Goal: Transaction & Acquisition: Book appointment/travel/reservation

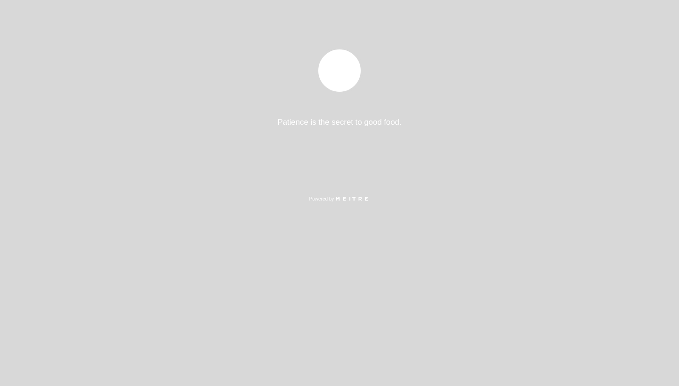
select select "es"
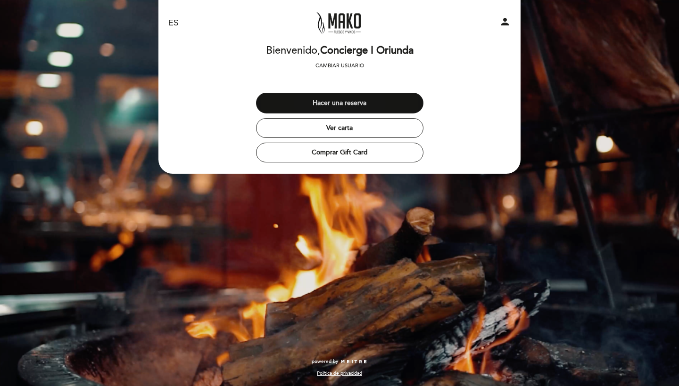
click at [344, 104] on button "Hacer una reserva" at bounding box center [339, 103] width 167 height 21
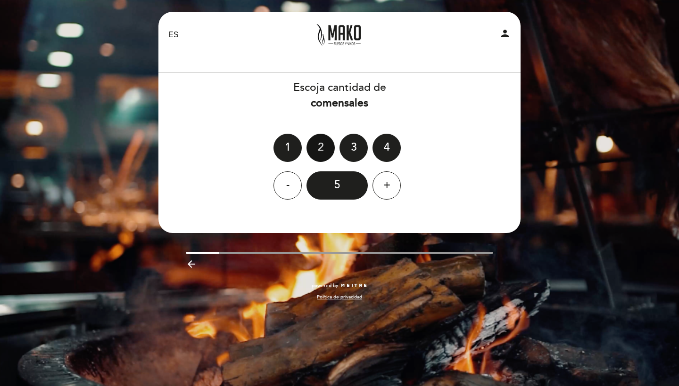
click at [315, 148] on div "2" at bounding box center [320, 148] width 28 height 28
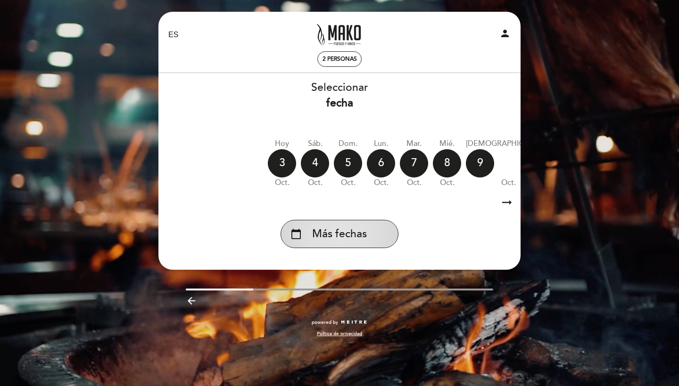
click at [335, 221] on div "calendar_today Más fechas" at bounding box center [339, 234] width 118 height 28
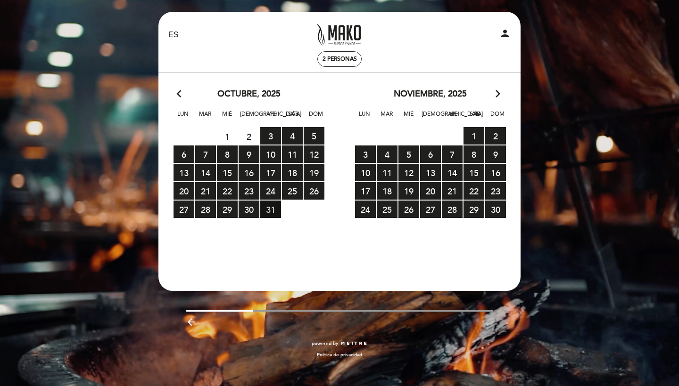
click at [274, 211] on span "31 RESERVAS DISPONIBLES" at bounding box center [270, 209] width 21 height 17
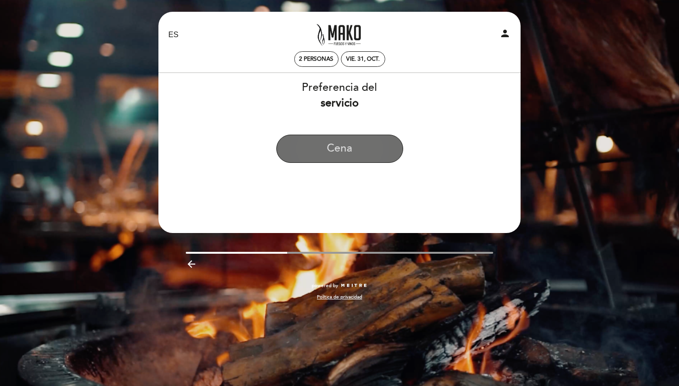
click at [316, 148] on button "Cena" at bounding box center [339, 149] width 127 height 28
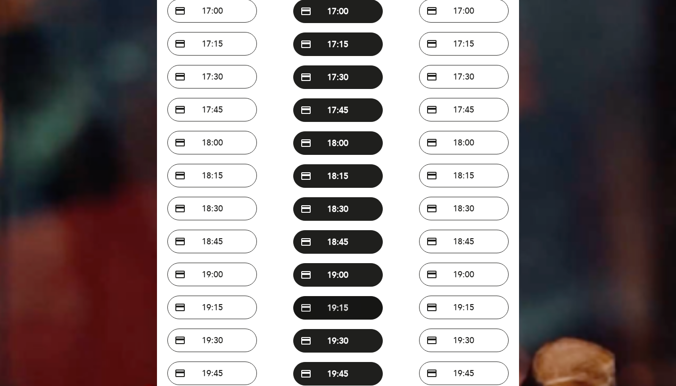
scroll to position [276, 0]
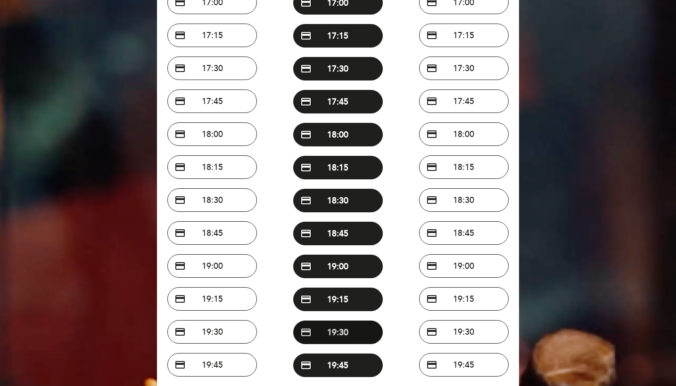
click at [335, 334] on button "credit_card 19:30" at bounding box center [338, 333] width 90 height 24
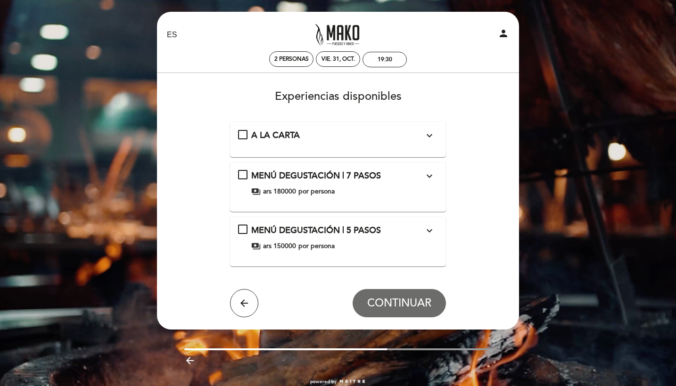
click at [271, 140] on div "A LA CARTA expand_more" at bounding box center [337, 136] width 173 height 12
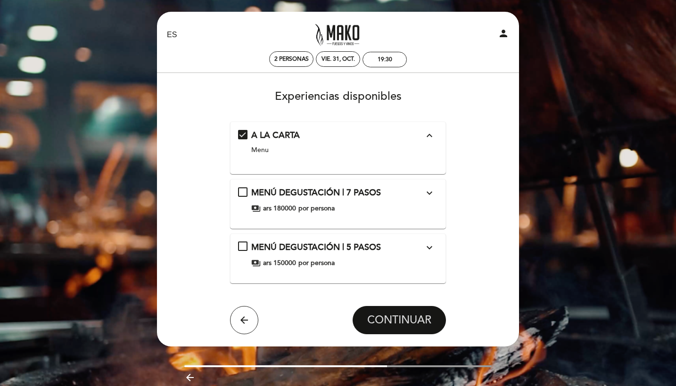
click at [390, 315] on span "CONTINUAR" at bounding box center [399, 320] width 64 height 13
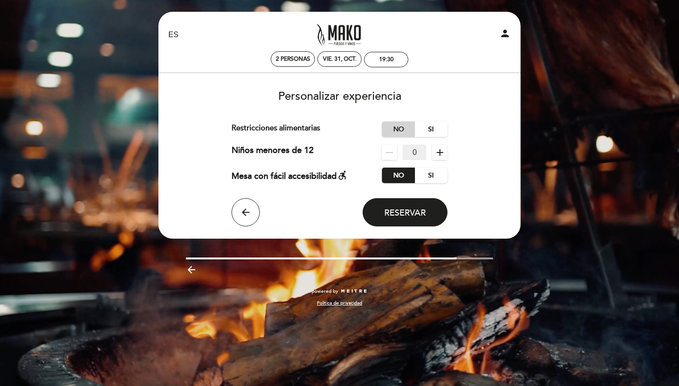
click at [390, 122] on label "No" at bounding box center [398, 130] width 33 height 16
click at [389, 211] on span "Reservar" at bounding box center [404, 213] width 41 height 10
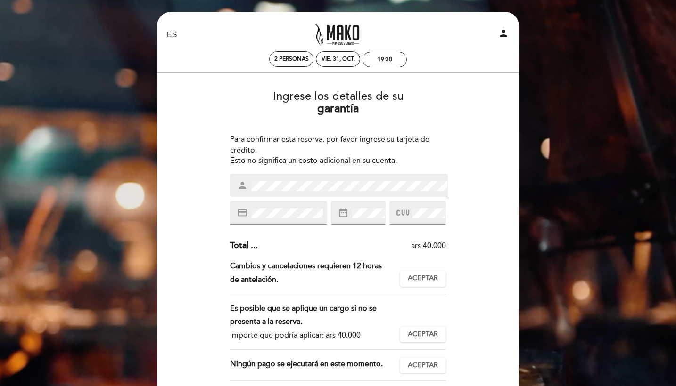
click at [312, 174] on div "person" at bounding box center [339, 186] width 218 height 24
click at [312, 179] on div "person" at bounding box center [339, 186] width 218 height 24
click at [282, 221] on div "credit_card" at bounding box center [278, 213] width 97 height 24
click at [413, 265] on div "Cambios y cancelaciones requieren 12 horas de antelación. No podrá cancelar o m…" at bounding box center [338, 277] width 216 height 35
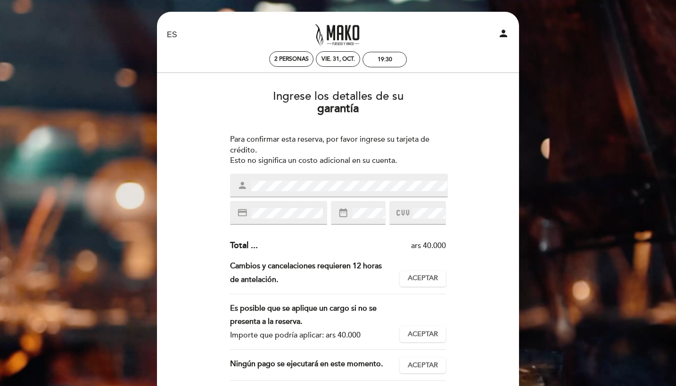
click at [418, 285] on div "Cambios y cancelaciones requieren 12 horas de antelación. No podrá cancelar o m…" at bounding box center [338, 277] width 216 height 35
click at [415, 281] on button "Aceptar Aceptado" at bounding box center [423, 279] width 46 height 16
click at [418, 330] on span "Aceptar" at bounding box center [423, 335] width 30 height 10
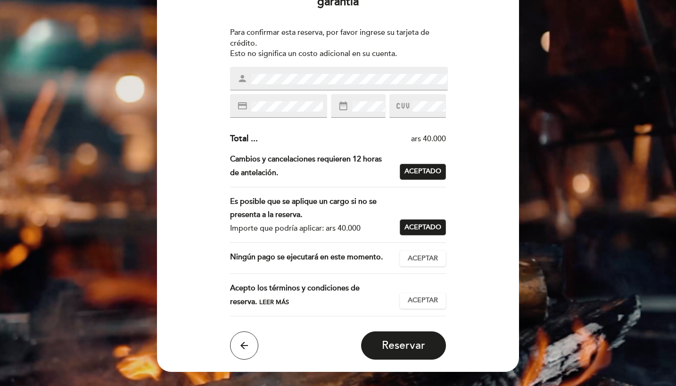
scroll to position [142, 0]
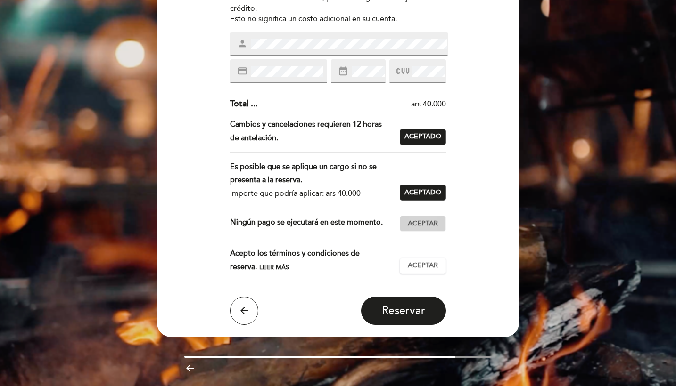
click at [424, 232] on button "Aceptar Aceptado" at bounding box center [423, 224] width 46 height 16
click at [424, 270] on span "Aceptar" at bounding box center [423, 266] width 30 height 10
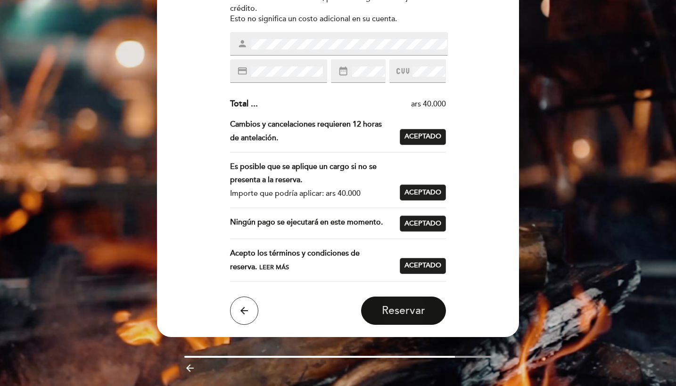
click at [405, 308] on button "Reservar" at bounding box center [403, 311] width 85 height 28
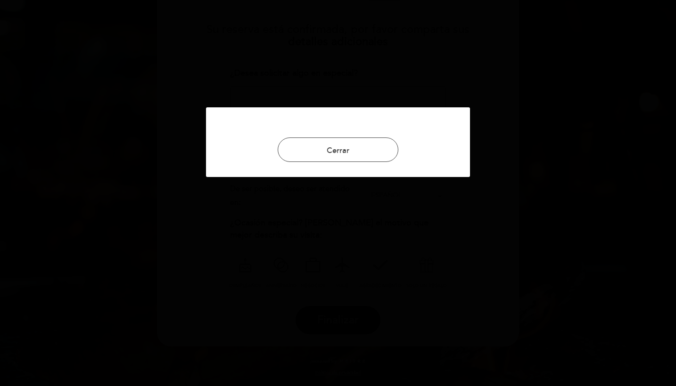
scroll to position [0, 0]
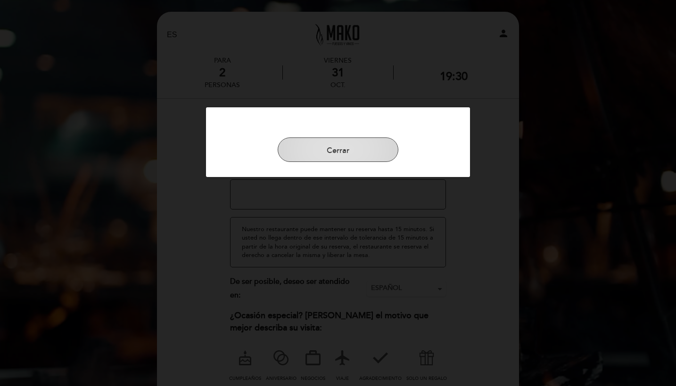
click at [369, 154] on button "Cerrar" at bounding box center [338, 150] width 121 height 25
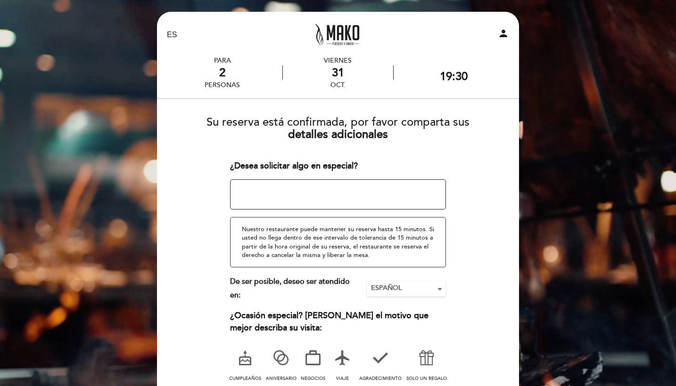
scroll to position [59, 0]
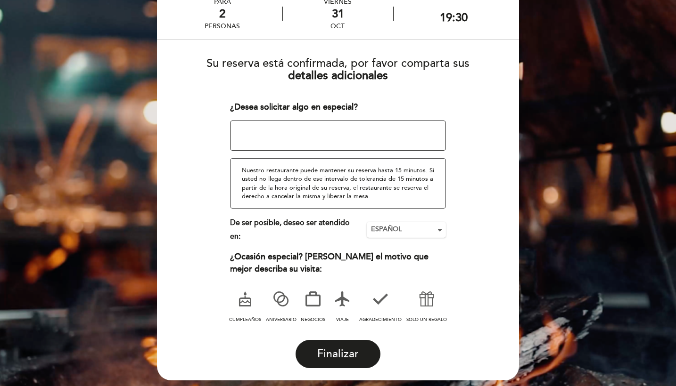
click at [342, 297] on icon at bounding box center [342, 299] width 25 height 25
click at [327, 352] on span "Finalizar" at bounding box center [337, 354] width 41 height 13
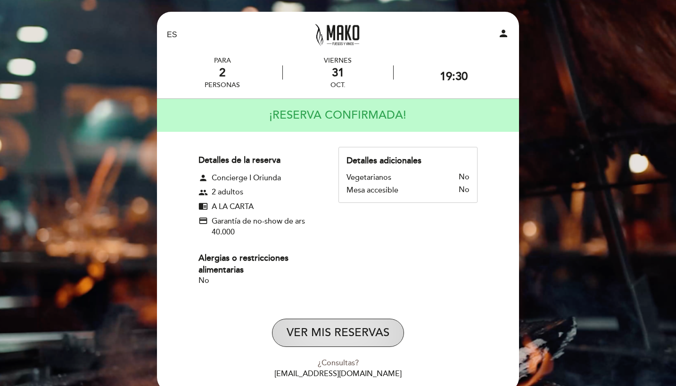
click at [323, 329] on button "VER MIS RESERVAS" at bounding box center [338, 333] width 132 height 28
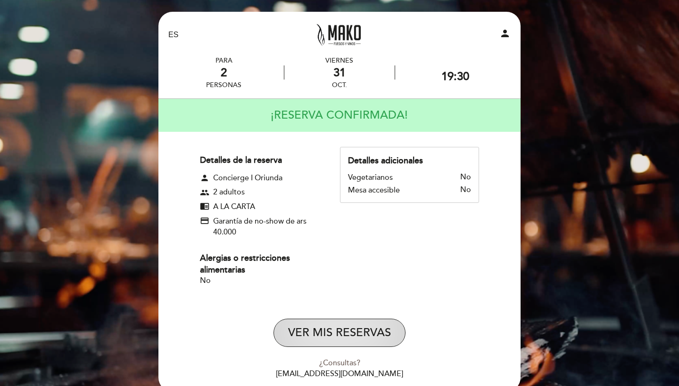
select select "es"
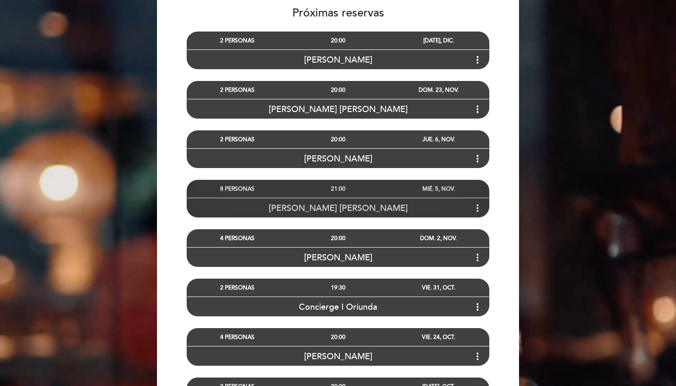
scroll to position [99, 0]
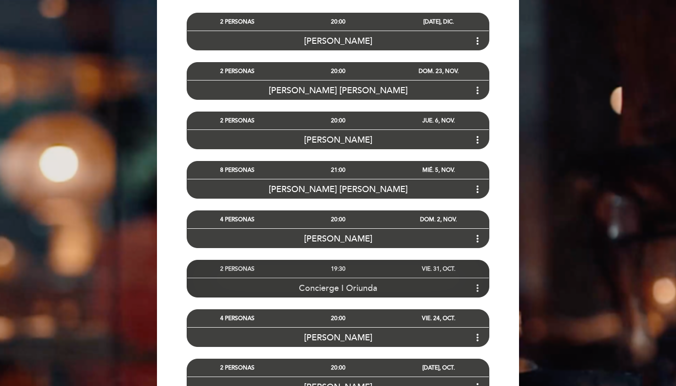
click at [474, 287] on icon "more_vert" at bounding box center [477, 288] width 11 height 11
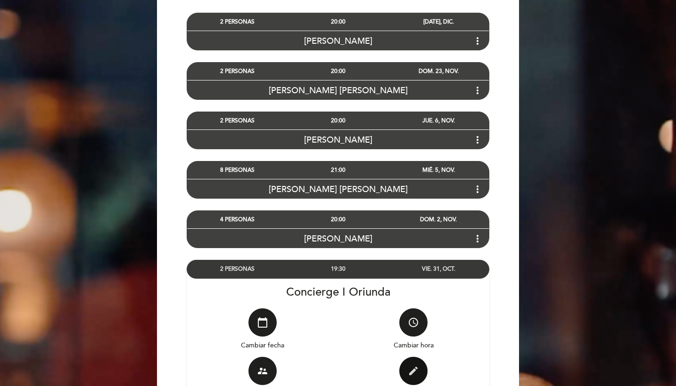
click at [411, 367] on icon "edit" at bounding box center [413, 371] width 11 height 11
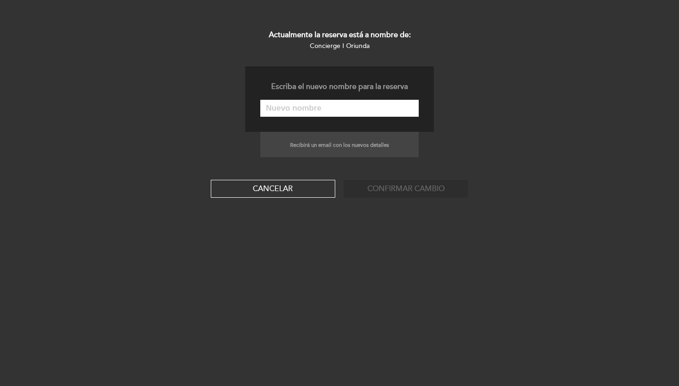
click at [330, 109] on input "text" at bounding box center [339, 108] width 158 height 17
paste input "[PERSON_NAME]"
type input "[PERSON_NAME]"
click at [372, 191] on button "Confirmar cambio" at bounding box center [406, 189] width 124 height 18
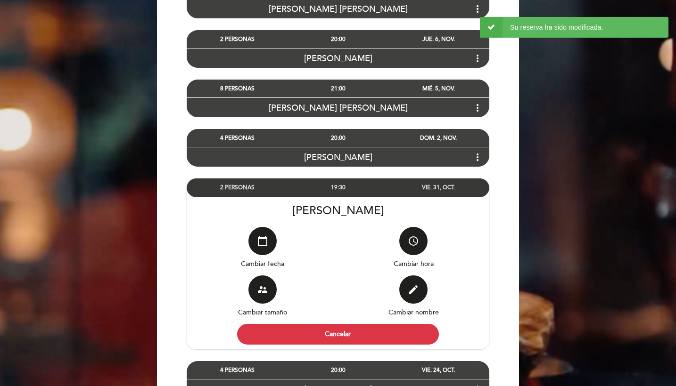
scroll to position [183, 0]
